Goal: Browse casually

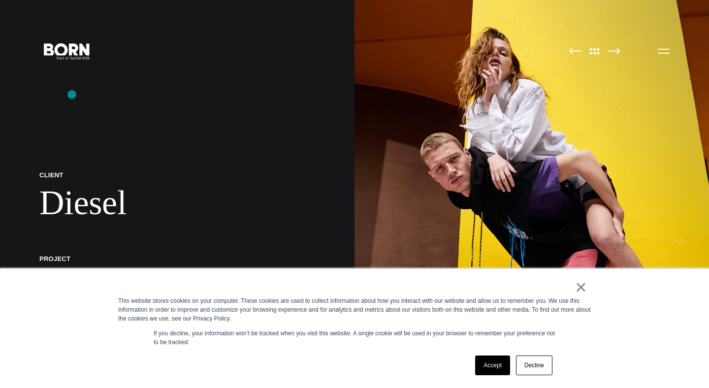
click at [590, 87] on img at bounding box center [531, 194] width 354 height 388
click at [615, 49] on img at bounding box center [613, 50] width 13 height 7
